Goal: Task Accomplishment & Management: Use online tool/utility

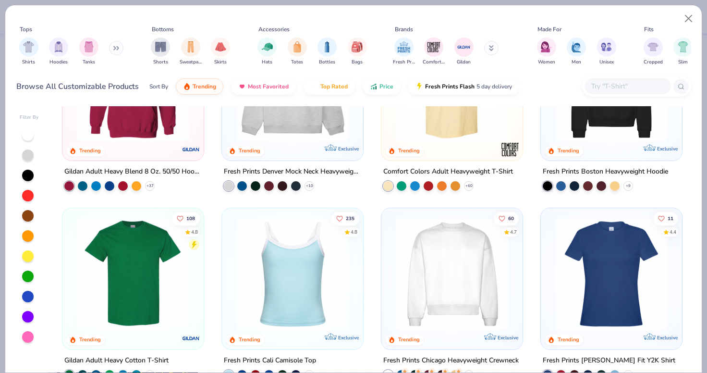
scroll to position [119, 0]
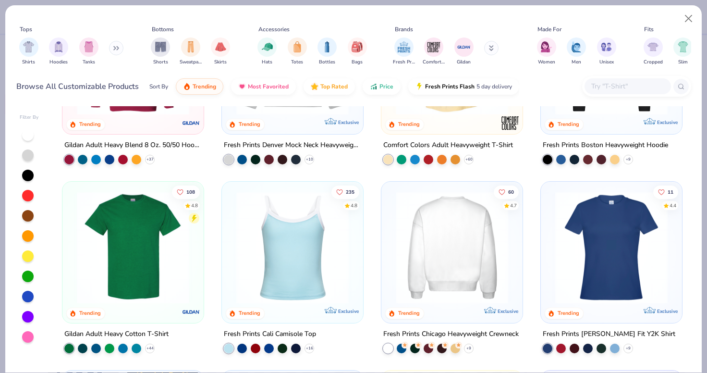
click at [462, 261] on img at bounding box center [452, 247] width 122 height 112
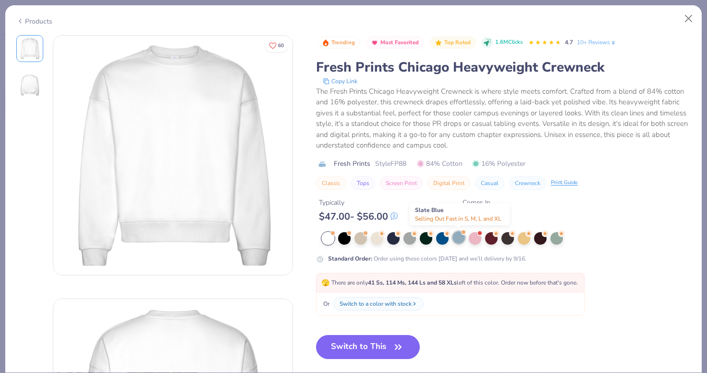
click at [457, 235] on div at bounding box center [458, 237] width 12 height 12
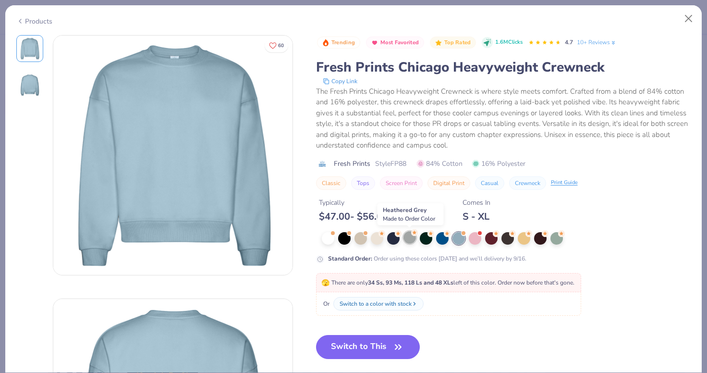
click at [406, 236] on div at bounding box center [409, 237] width 12 height 12
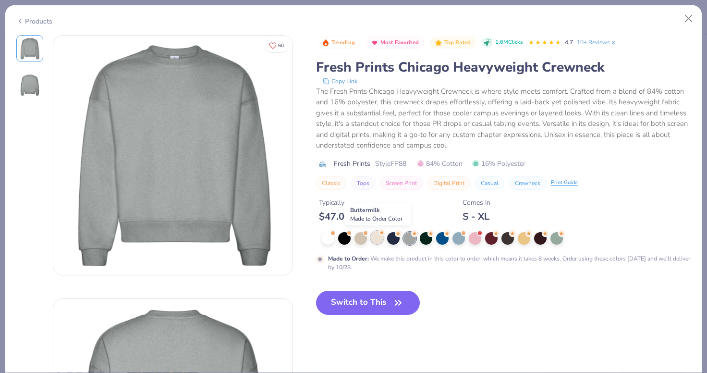
click at [375, 236] on div at bounding box center [377, 237] width 12 height 12
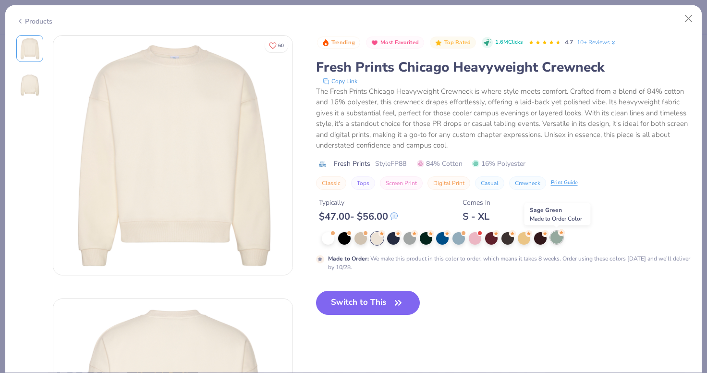
click at [561, 237] on div at bounding box center [556, 237] width 12 height 12
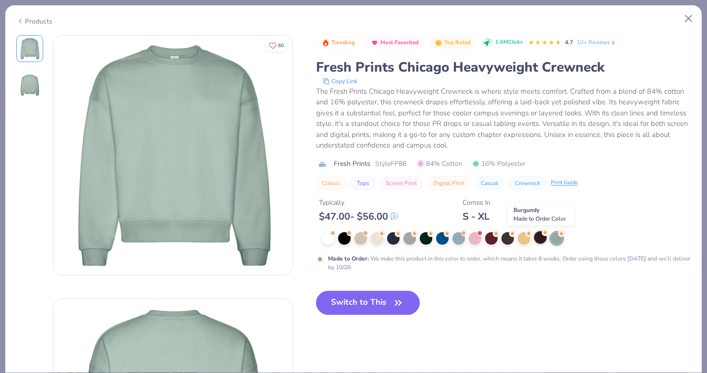
click at [540, 232] on div at bounding box center [540, 237] width 12 height 12
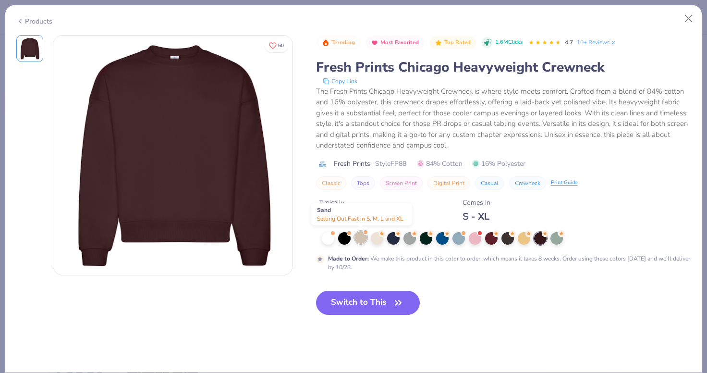
click at [360, 239] on div at bounding box center [360, 237] width 12 height 12
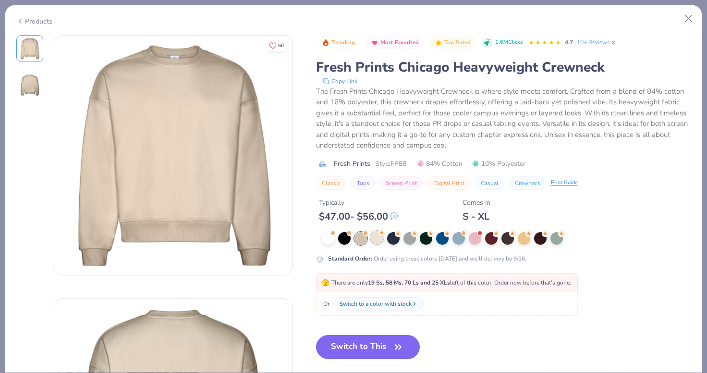
click at [381, 239] on div at bounding box center [377, 237] width 12 height 12
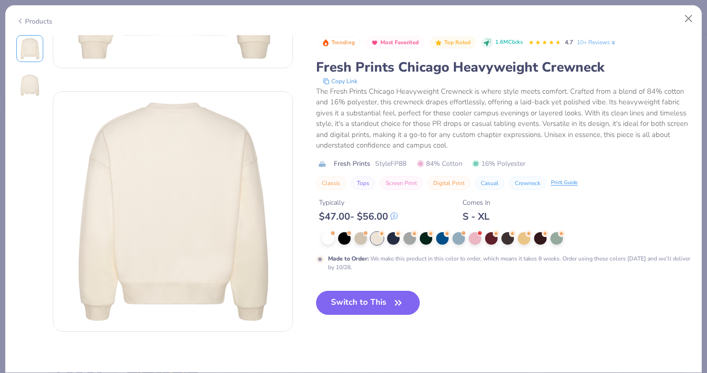
scroll to position [203, 0]
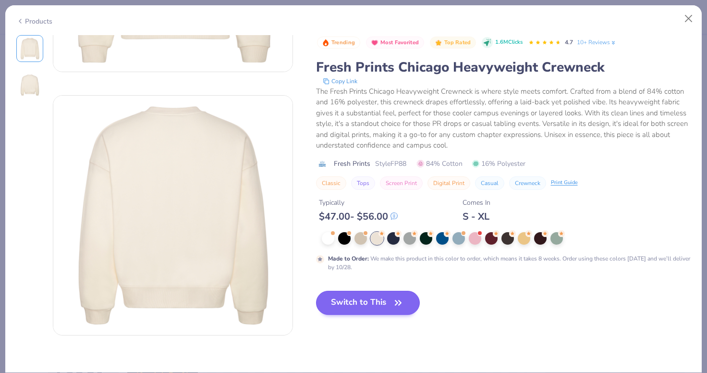
click at [388, 307] on button "Switch to This" at bounding box center [368, 303] width 104 height 24
type textarea "x"
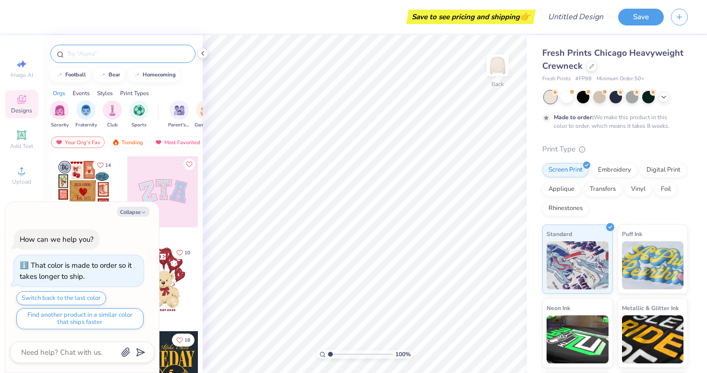
click at [84, 51] on input "text" at bounding box center [127, 54] width 123 height 10
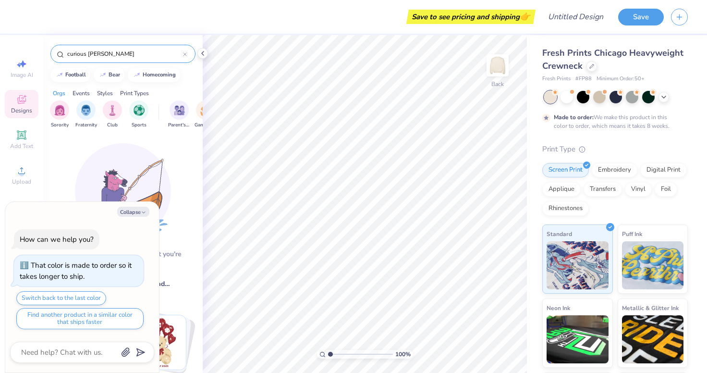
type input "curious [PERSON_NAME]"
drag, startPoint x: 84, startPoint y: 51, endPoint x: 134, endPoint y: 212, distance: 168.6
click at [134, 212] on button "Collapse" at bounding box center [133, 211] width 32 height 10
type textarea "x"
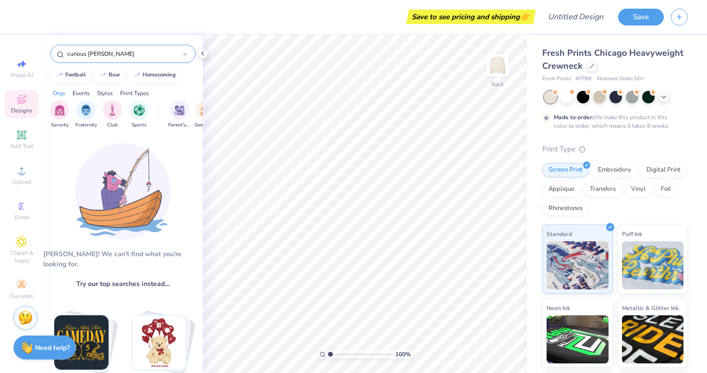
click at [115, 53] on input "curious [PERSON_NAME]" at bounding box center [124, 54] width 117 height 10
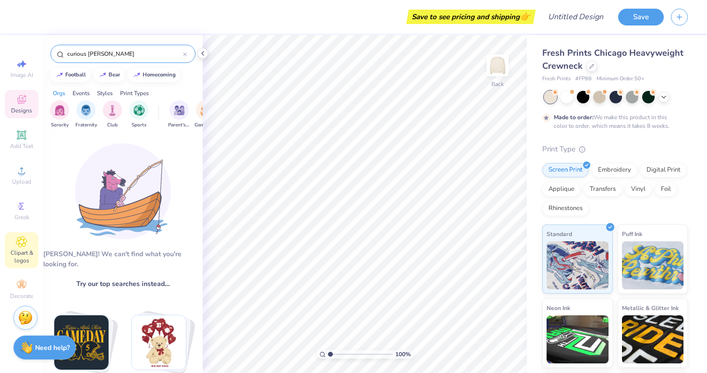
click at [21, 250] on span "Clipart & logos" at bounding box center [22, 256] width 34 height 15
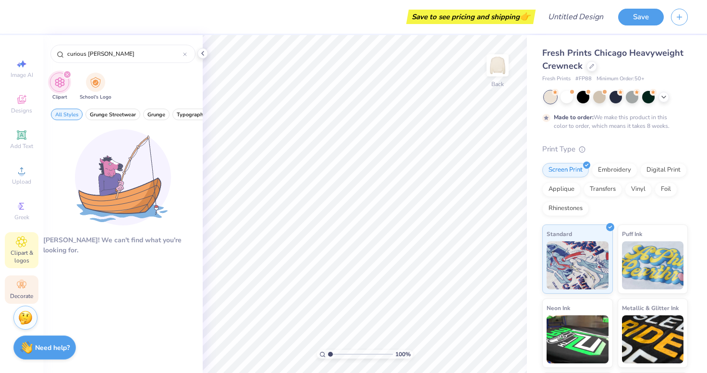
type input "curious [PERSON_NAME]"
click at [17, 277] on div "Decorate" at bounding box center [22, 289] width 34 height 28
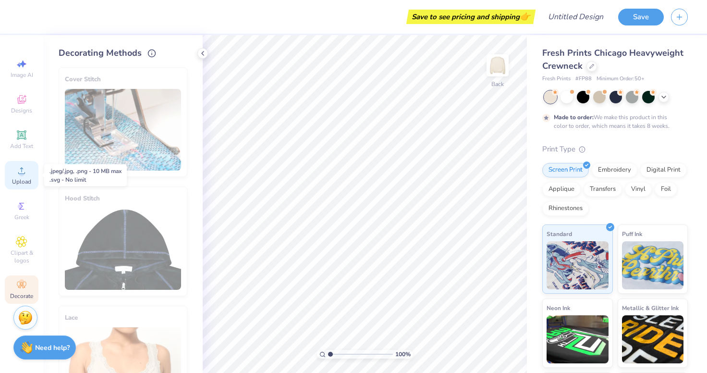
click at [24, 171] on icon at bounding box center [22, 171] width 12 height 12
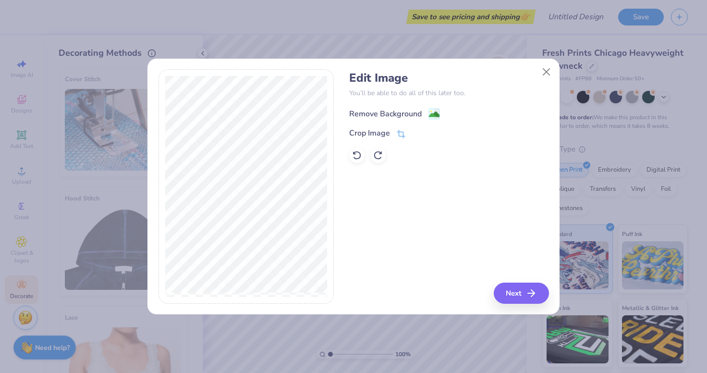
click at [394, 114] on div "Remove Background" at bounding box center [385, 114] width 73 height 12
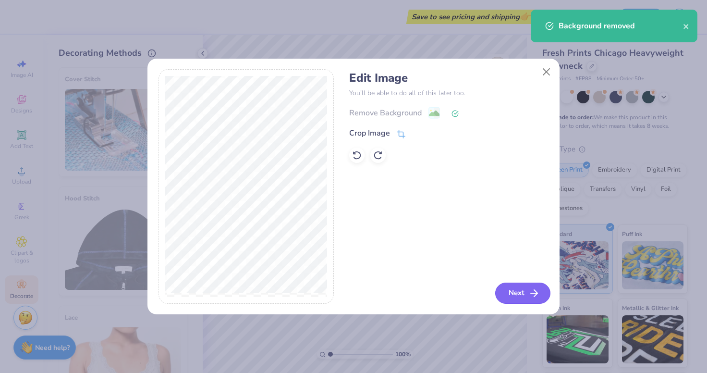
click at [509, 296] on button "Next" at bounding box center [522, 292] width 55 height 21
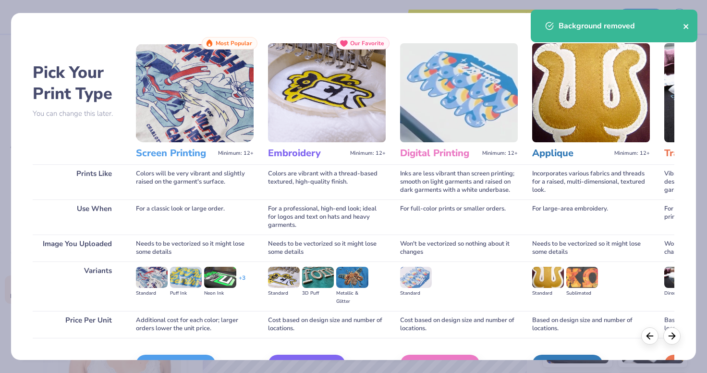
click at [683, 24] on icon "close" at bounding box center [686, 27] width 7 height 8
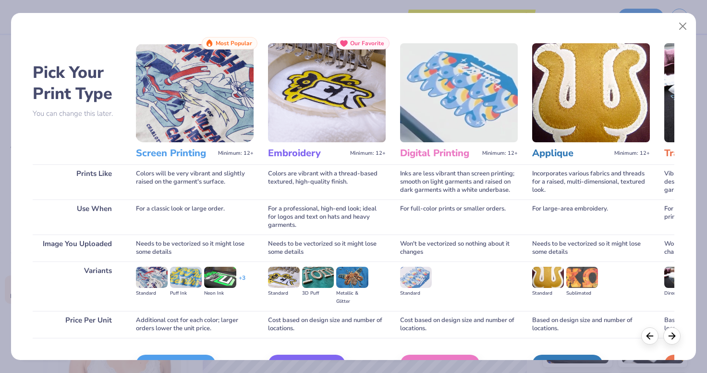
click at [187, 88] on img at bounding box center [195, 92] width 118 height 99
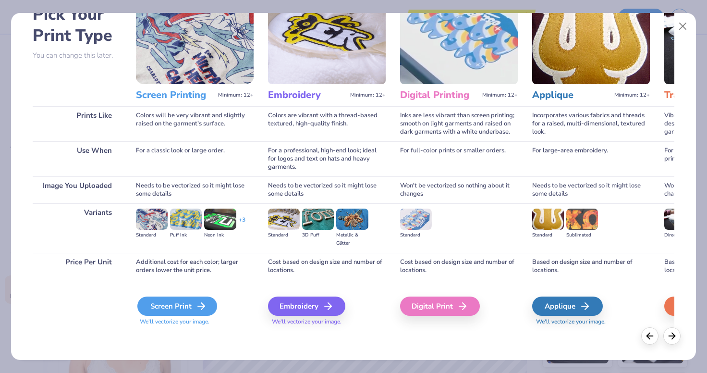
scroll to position [58, 0]
click at [169, 304] on div "Screen Print" at bounding box center [177, 305] width 80 height 19
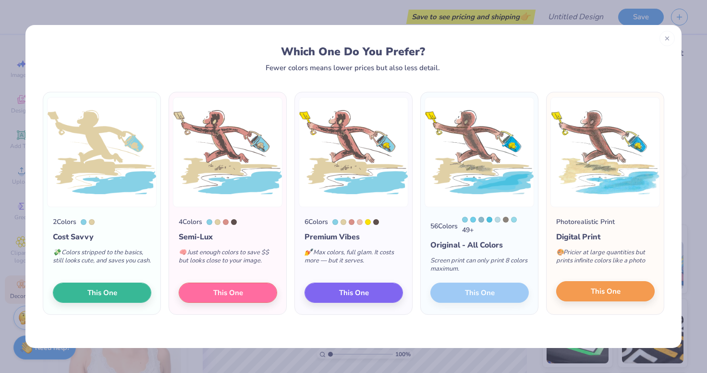
click at [605, 293] on span "This One" at bounding box center [606, 291] width 30 height 11
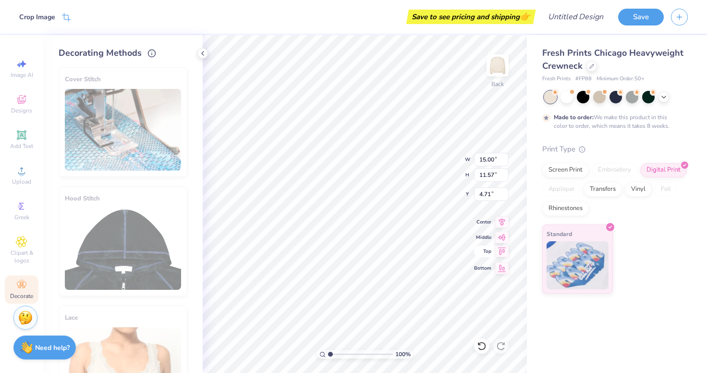
type input "3.38"
type input "6.09"
type input "4.70"
type input "3.00"
click at [505, 270] on div "100 % Back W 6.09 6.09 " H 4.70 4.70 " Y 3.00 3.00 " Center Middle Top Bottom" at bounding box center [365, 204] width 324 height 338
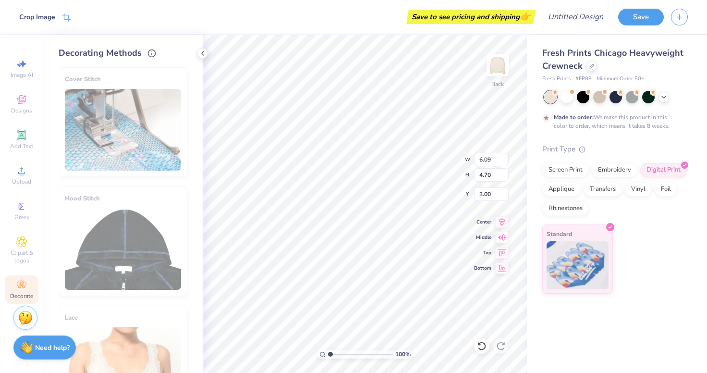
type input "11.56"
type input "8.92"
type input "1.11"
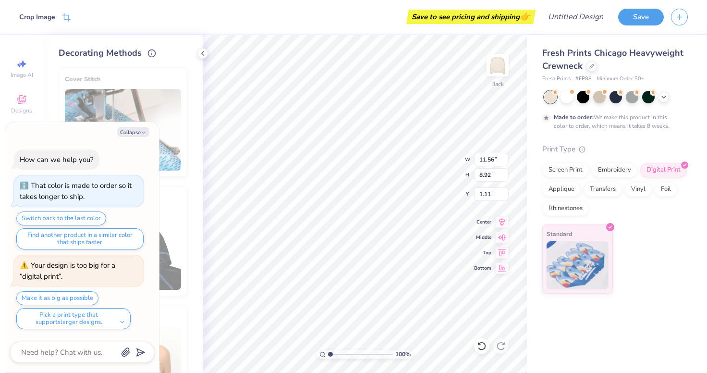
scroll to position [40, 0]
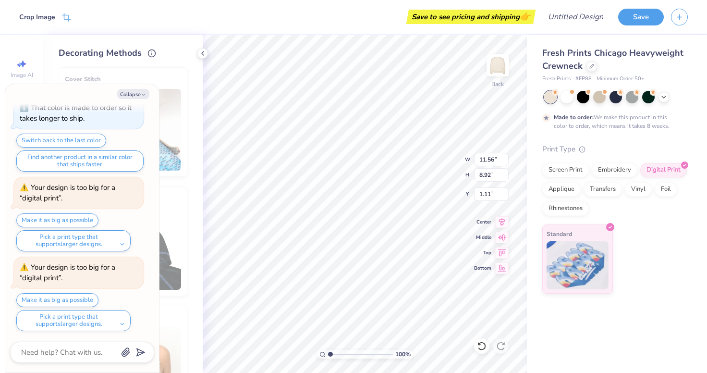
type textarea "x"
type input "1.21"
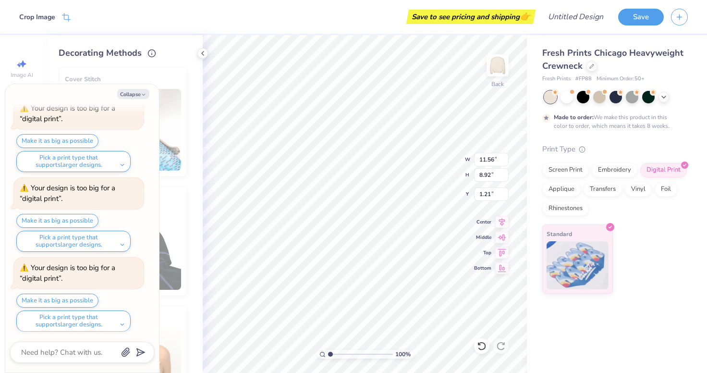
type textarea "x"
type input "3.00"
type textarea "x"
type input "14.34"
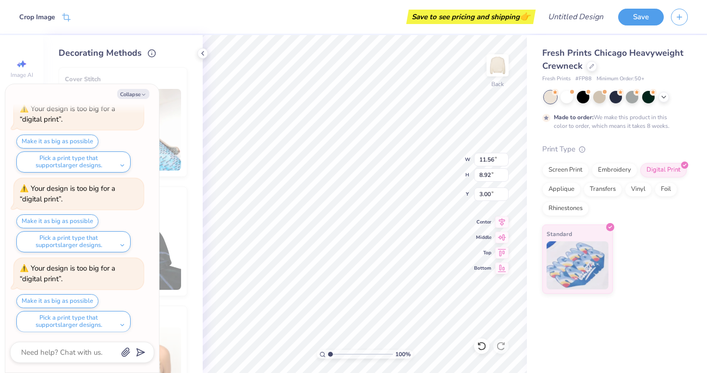
type input "11.06"
type textarea "x"
type input "14.88"
type input "11.48"
click at [141, 94] on icon "button" at bounding box center [144, 95] width 6 height 6
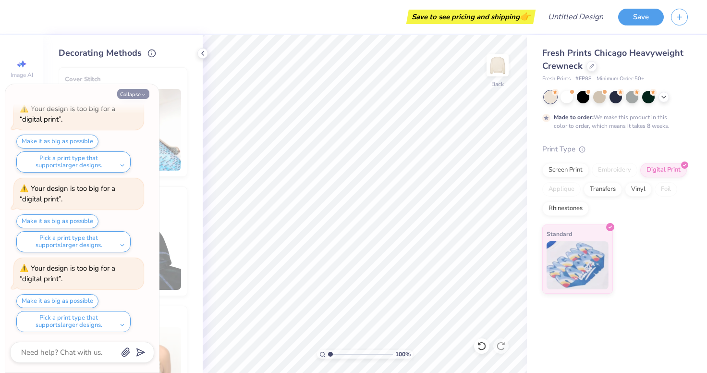
type textarea "x"
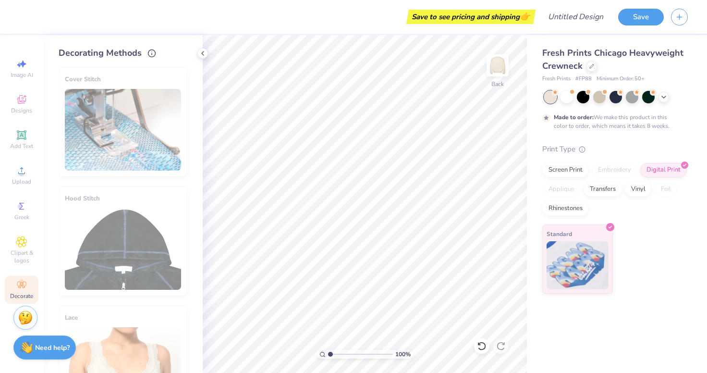
click at [182, 56] on div "Decorating Methods" at bounding box center [123, 53] width 129 height 13
click at [24, 138] on icon at bounding box center [21, 134] width 7 height 7
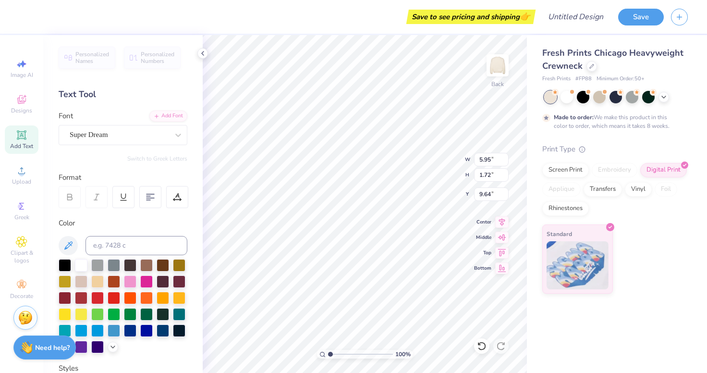
scroll to position [0, 2]
type textarea "Santa [PERSON_NAME]"
click at [129, 137] on div "Super Dream" at bounding box center [119, 134] width 101 height 15
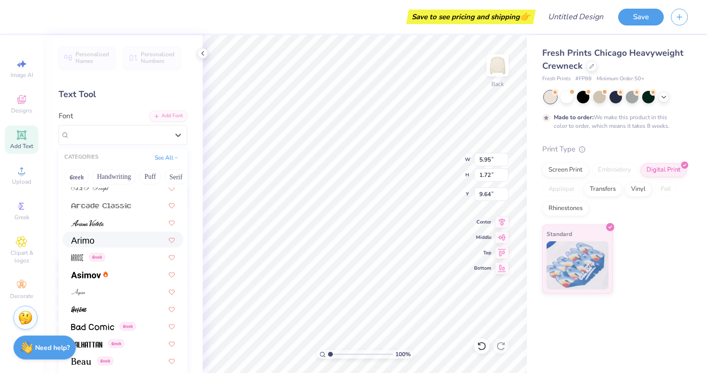
scroll to position [283, 0]
click at [129, 257] on div "Greek" at bounding box center [123, 256] width 104 height 10
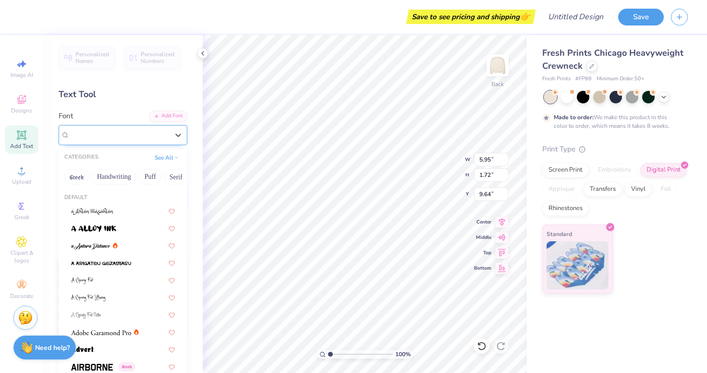
click at [148, 139] on div "Arrose Greek" at bounding box center [119, 134] width 101 height 15
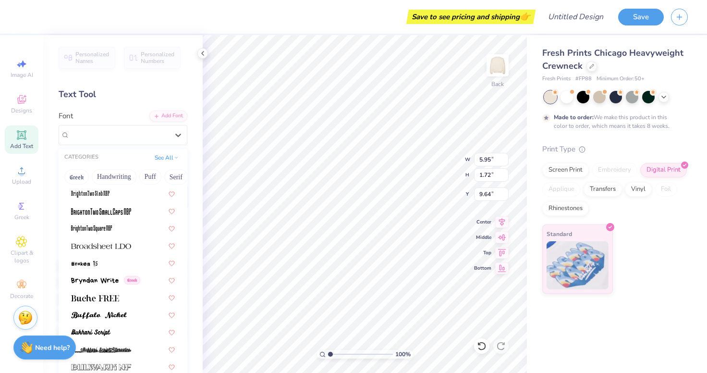
scroll to position [801, 0]
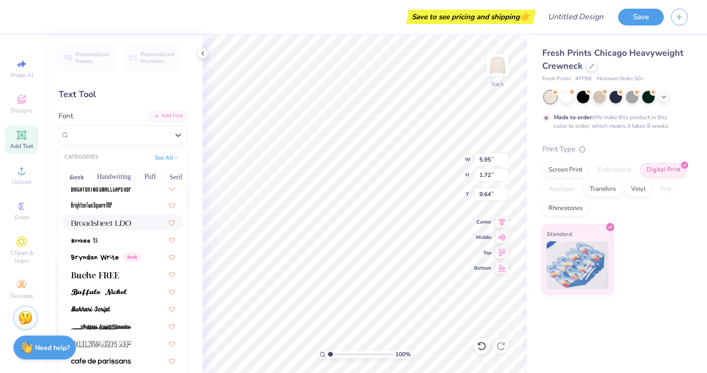
click at [125, 221] on img at bounding box center [101, 222] width 60 height 7
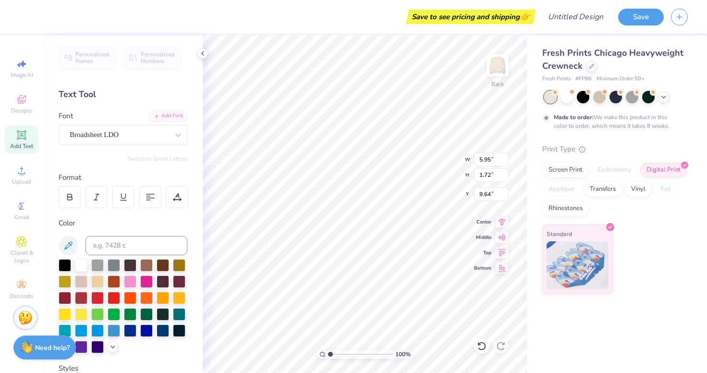
scroll to position [0, 1]
click at [479, 194] on div "100 % Back W 5.95 5.95 " H 1.72 1.72 " Y 9.64 9.64 " Center Middle Top Bottom" at bounding box center [365, 204] width 324 height 338
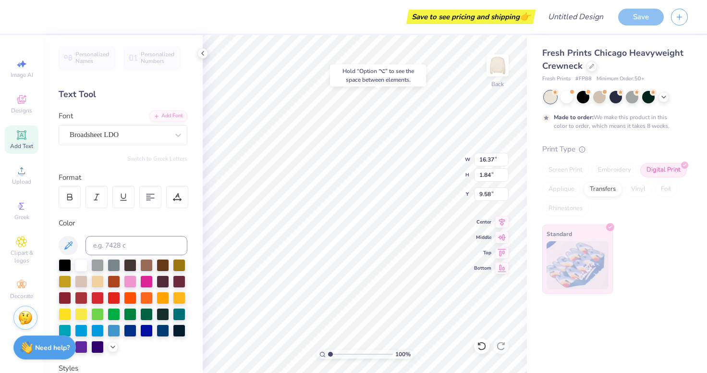
type input "1.43"
type input "4.77"
type input "0.54"
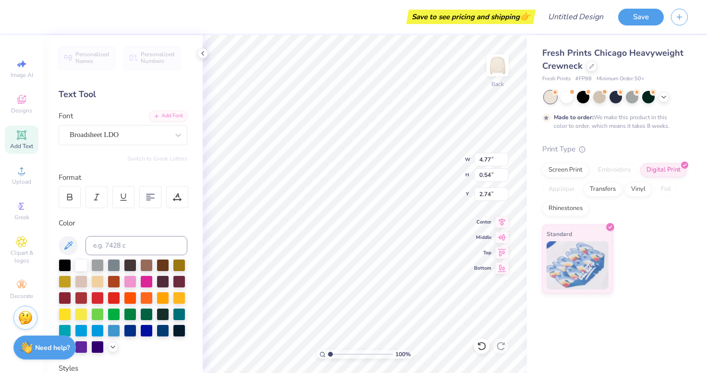
type input "14.22"
type input "2.78"
type input "0.31"
type input "14.48"
click at [132, 328] on div at bounding box center [130, 329] width 12 height 12
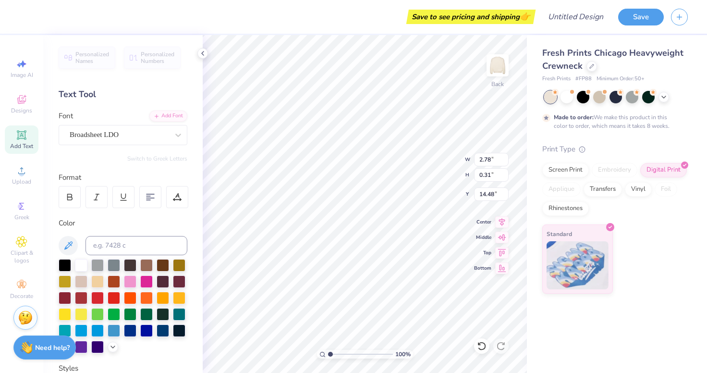
scroll to position [0, 1]
type input "14.88"
type input "11.48"
type input "3.00"
click at [24, 132] on icon at bounding box center [21, 134] width 9 height 9
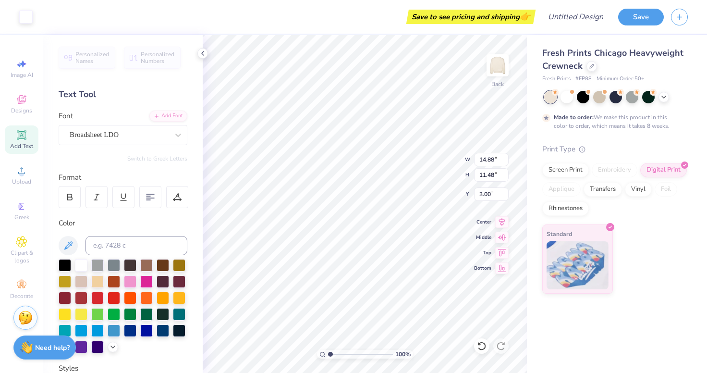
type input "5.95"
type input "1.72"
type input "9.64"
type textarea "Girl Gains"
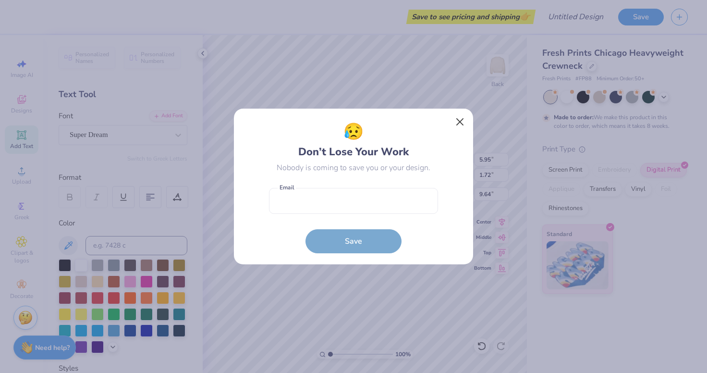
click at [459, 120] on button "Close" at bounding box center [460, 122] width 18 height 18
type input "11.12"
type input "1.73"
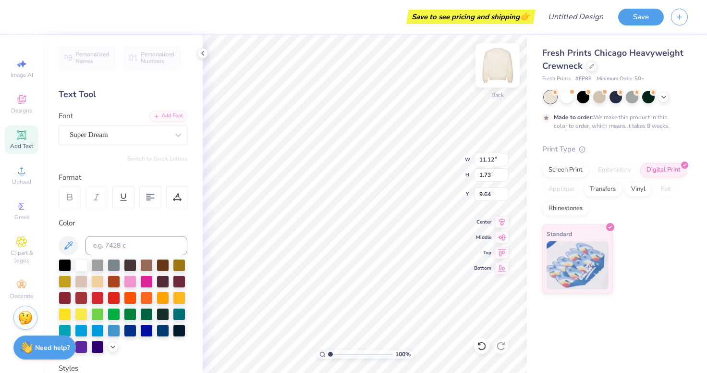
type input "14.88"
type input "11.48"
type input "3.00"
click at [590, 65] on icon at bounding box center [591, 65] width 5 height 5
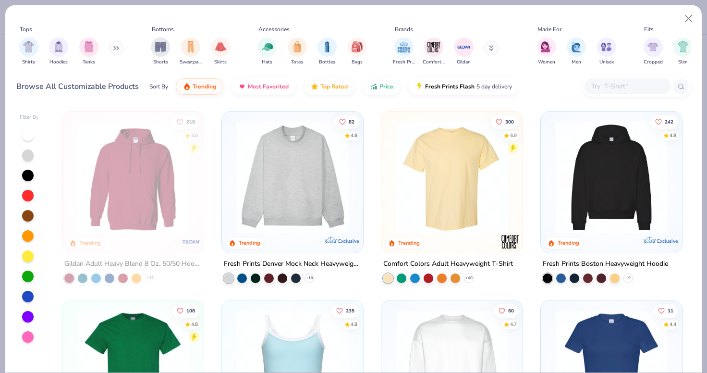
click at [481, 169] on img at bounding box center [452, 177] width 122 height 112
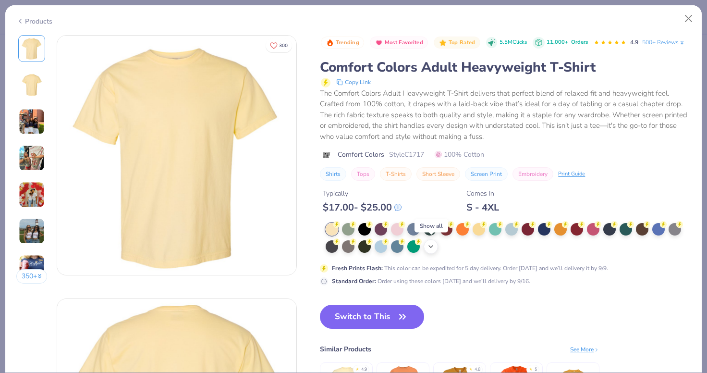
click at [435, 243] on icon at bounding box center [431, 246] width 8 height 8
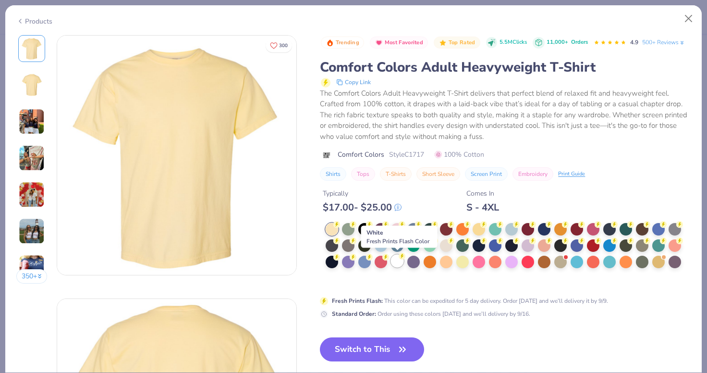
click at [398, 257] on div at bounding box center [397, 261] width 12 height 12
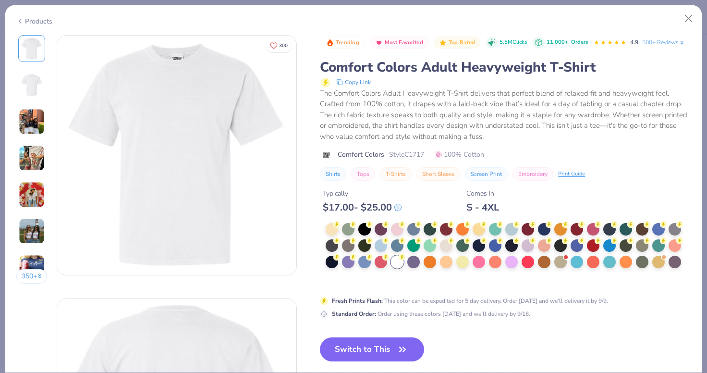
click at [357, 355] on button "Switch to This" at bounding box center [372, 349] width 104 height 24
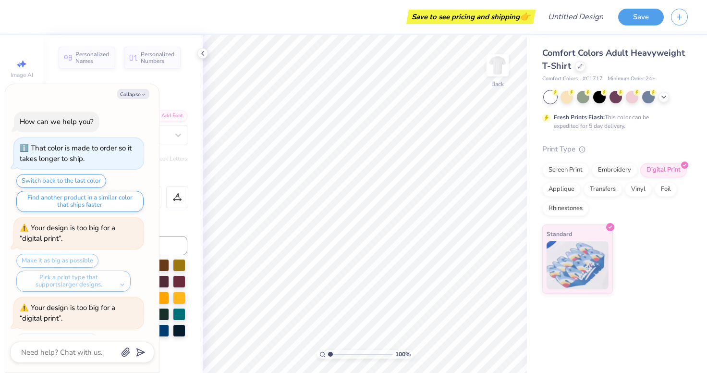
scroll to position [246, 0]
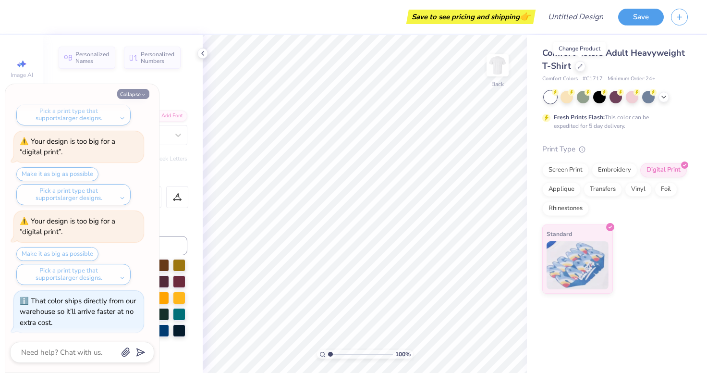
click at [137, 93] on button "Collapse" at bounding box center [133, 94] width 32 height 10
type textarea "x"
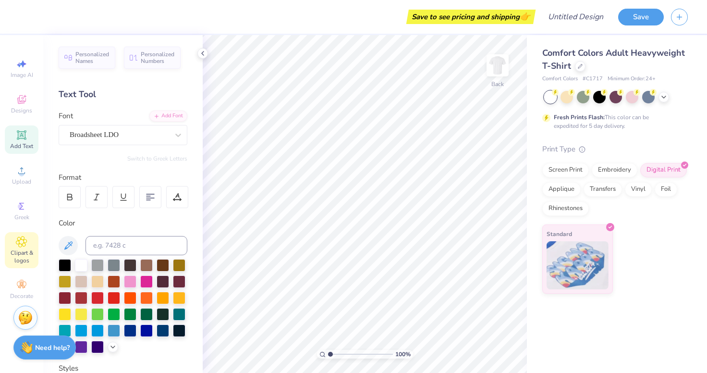
click at [16, 247] on div "Clipart & logos" at bounding box center [22, 250] width 34 height 36
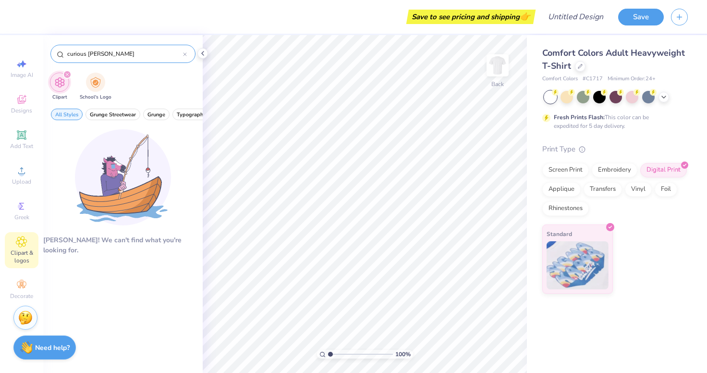
drag, startPoint x: 122, startPoint y: 61, endPoint x: 59, endPoint y: 49, distance: 64.4
click at [59, 49] on div "curious [PERSON_NAME]" at bounding box center [122, 54] width 145 height 18
click at [96, 53] on input "curious [PERSON_NAME]" at bounding box center [124, 54] width 117 height 10
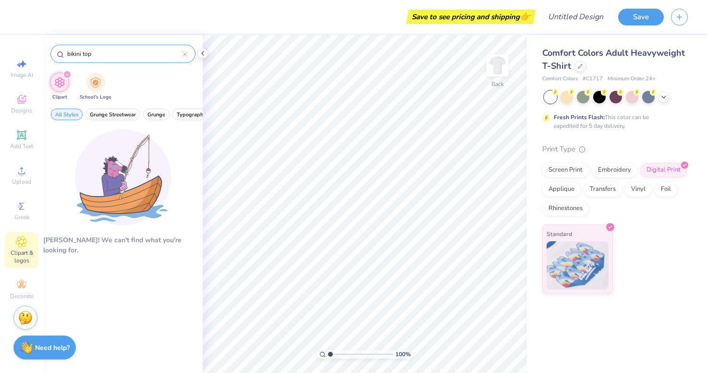
type input "bikini top"
click at [66, 73] on icon "filter for Clipart" at bounding box center [67, 74] width 3 height 3
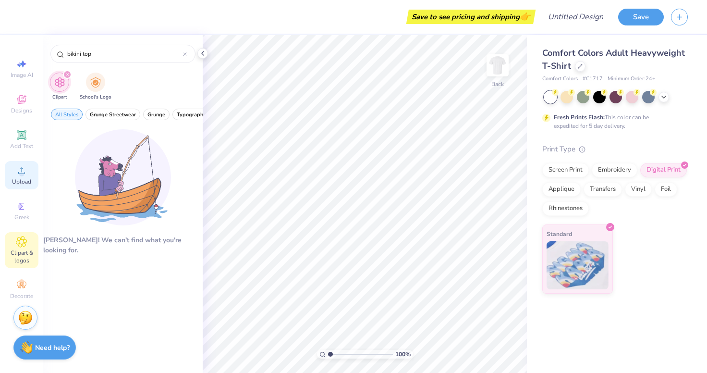
click at [20, 177] on div "Upload" at bounding box center [22, 175] width 34 height 28
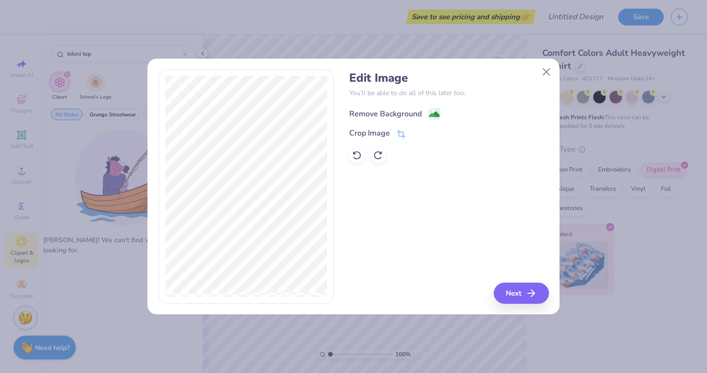
click at [398, 109] on div "Remove Background" at bounding box center [385, 114] width 73 height 12
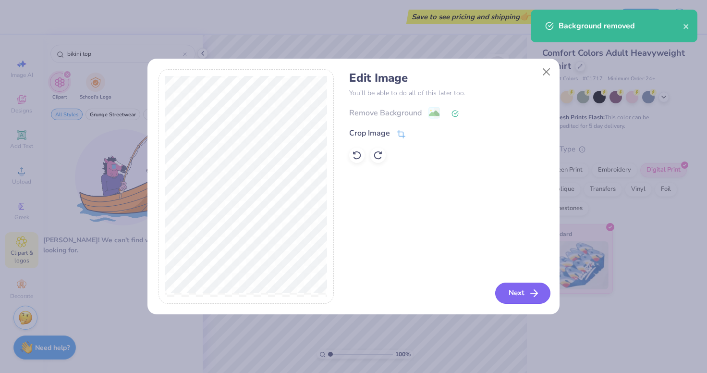
click at [518, 298] on button "Next" at bounding box center [522, 292] width 55 height 21
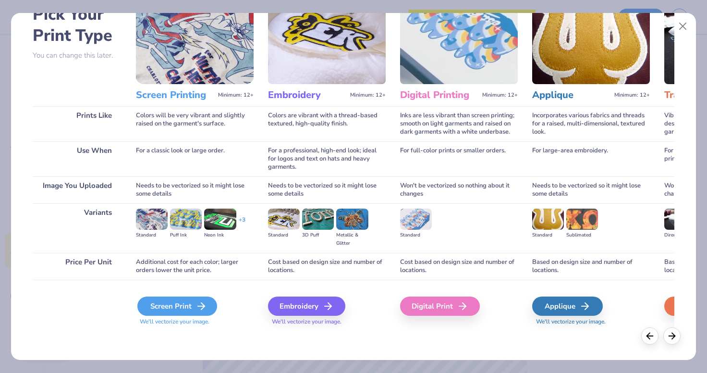
scroll to position [58, 0]
click at [173, 306] on div "Screen Print" at bounding box center [177, 305] width 80 height 19
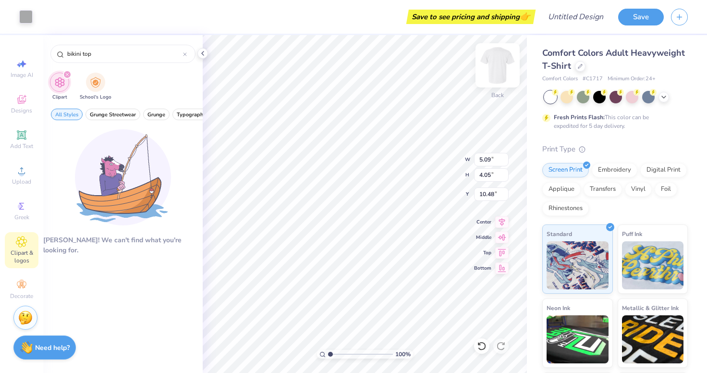
type input "3.00"
type input "12.15"
type input "9.67"
type input "2.00"
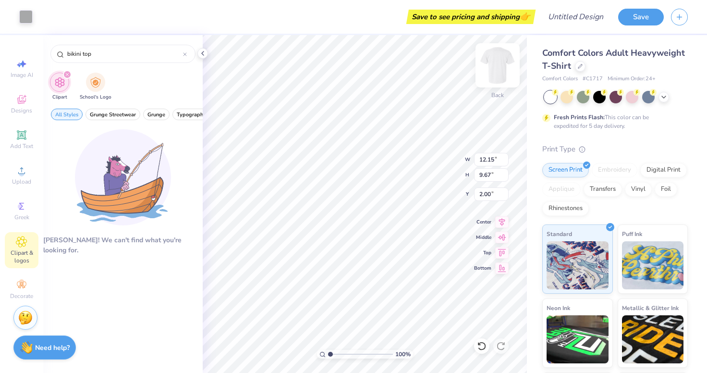
type input "13.23"
type input "10.52"
type input "0.50"
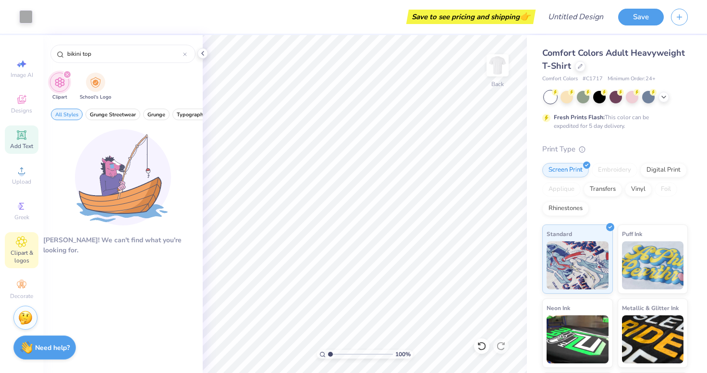
click at [23, 135] on icon at bounding box center [21, 134] width 7 height 7
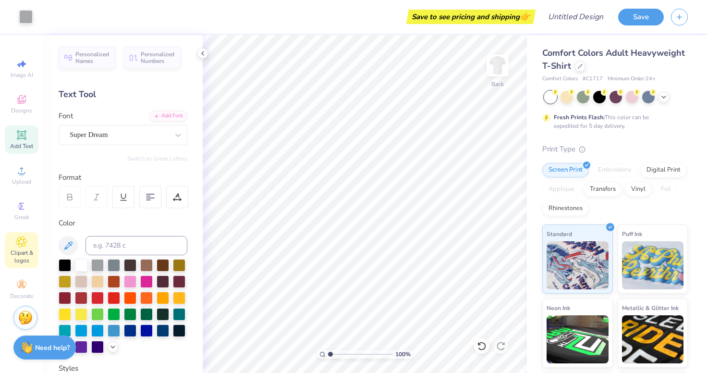
click at [24, 251] on span "Clipart & logos" at bounding box center [22, 256] width 34 height 15
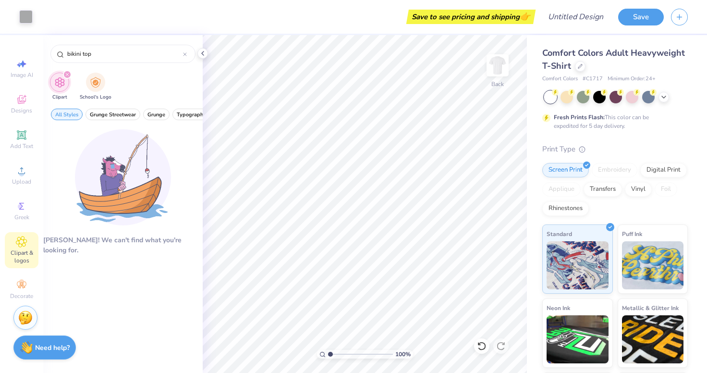
drag, startPoint x: 117, startPoint y: 53, endPoint x: 41, endPoint y: 50, distance: 75.9
click at [41, 50] on div "Art colors Save to see pricing and shipping 👉 Design Title Save Image AI Design…" at bounding box center [353, 186] width 707 height 373
type input "flowers"
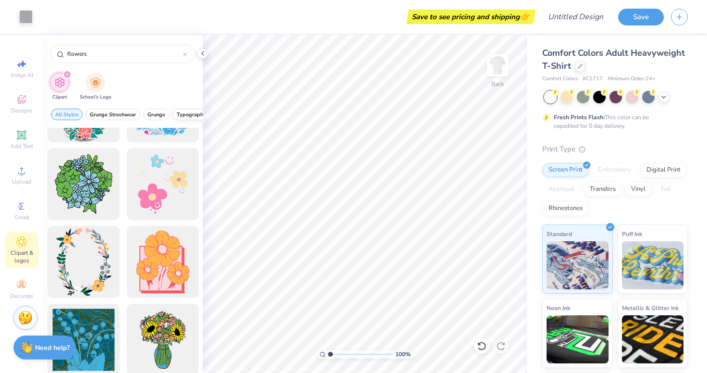
scroll to position [457, 0]
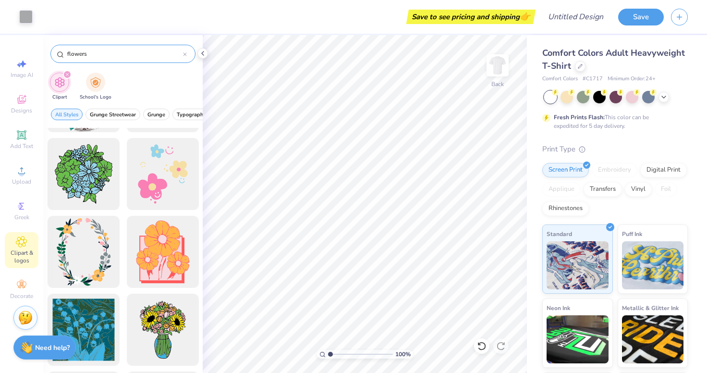
click at [186, 53] on icon at bounding box center [184, 54] width 3 height 3
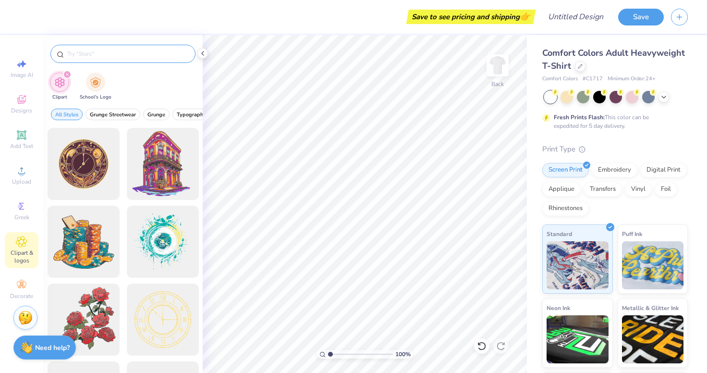
click at [101, 54] on input "text" at bounding box center [127, 54] width 123 height 10
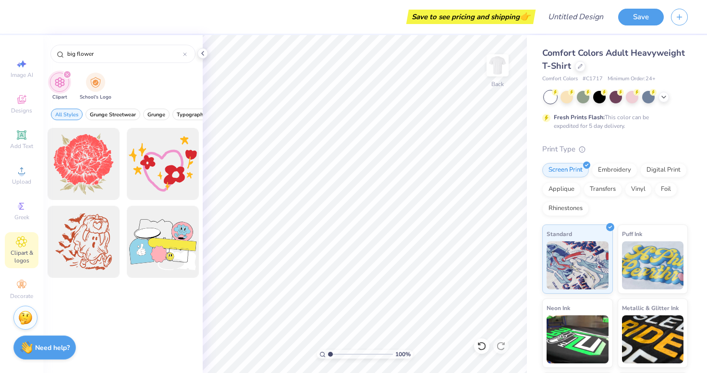
drag, startPoint x: 76, startPoint y: 54, endPoint x: 44, endPoint y: 54, distance: 32.7
click at [44, 54] on div "big flower" at bounding box center [122, 51] width 159 height 33
type input "flower"
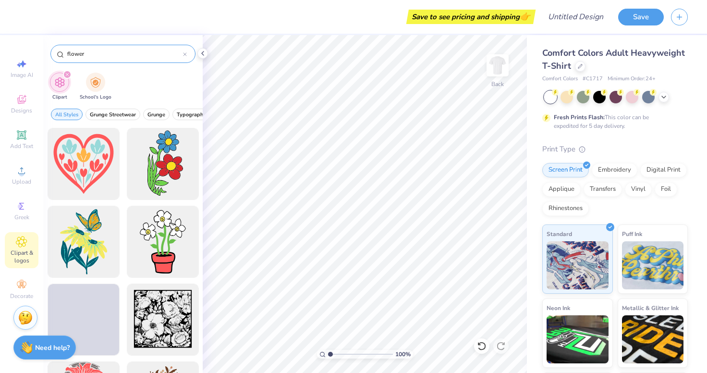
click at [103, 53] on input "flower" at bounding box center [124, 54] width 117 height 10
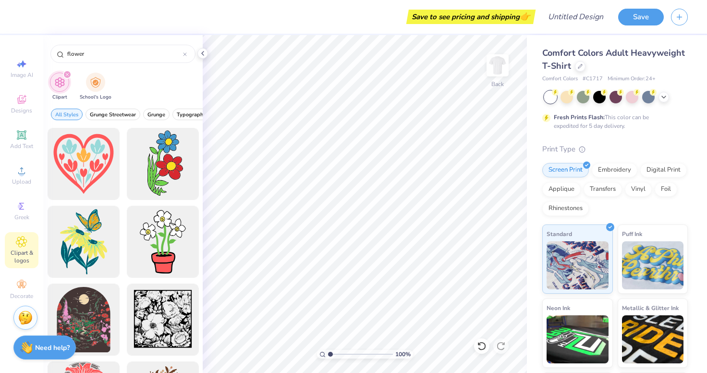
scroll to position [0, 0]
